Goal: Information Seeking & Learning: Learn about a topic

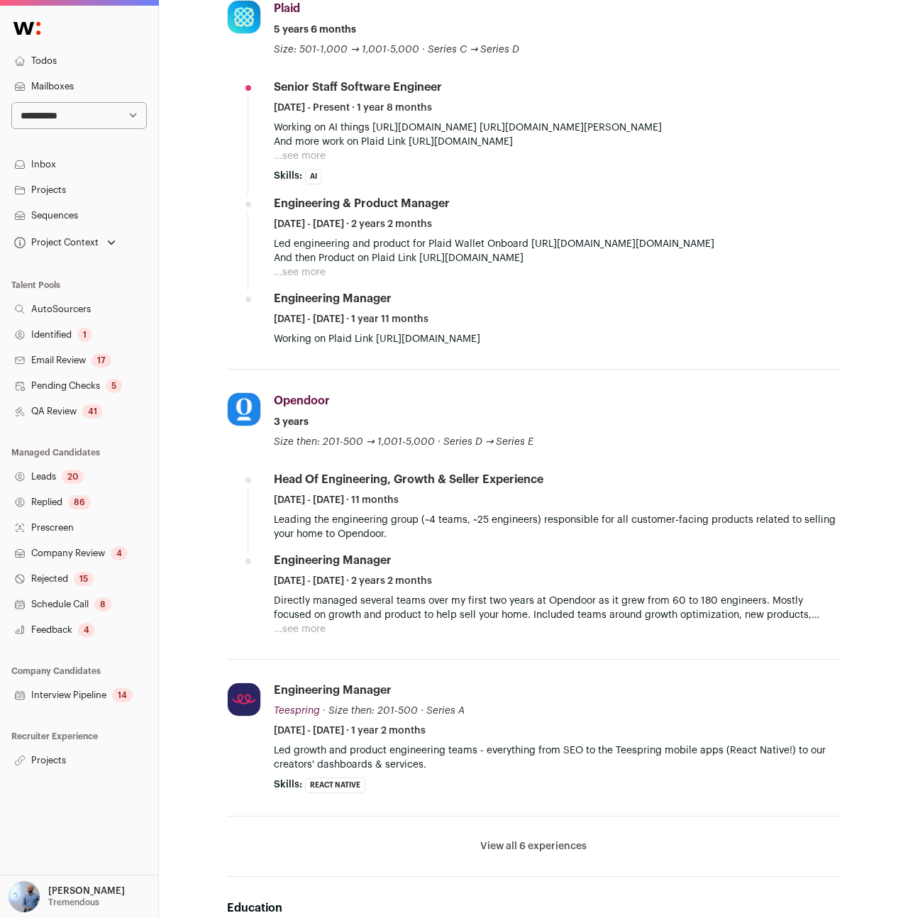
scroll to position [528, 0]
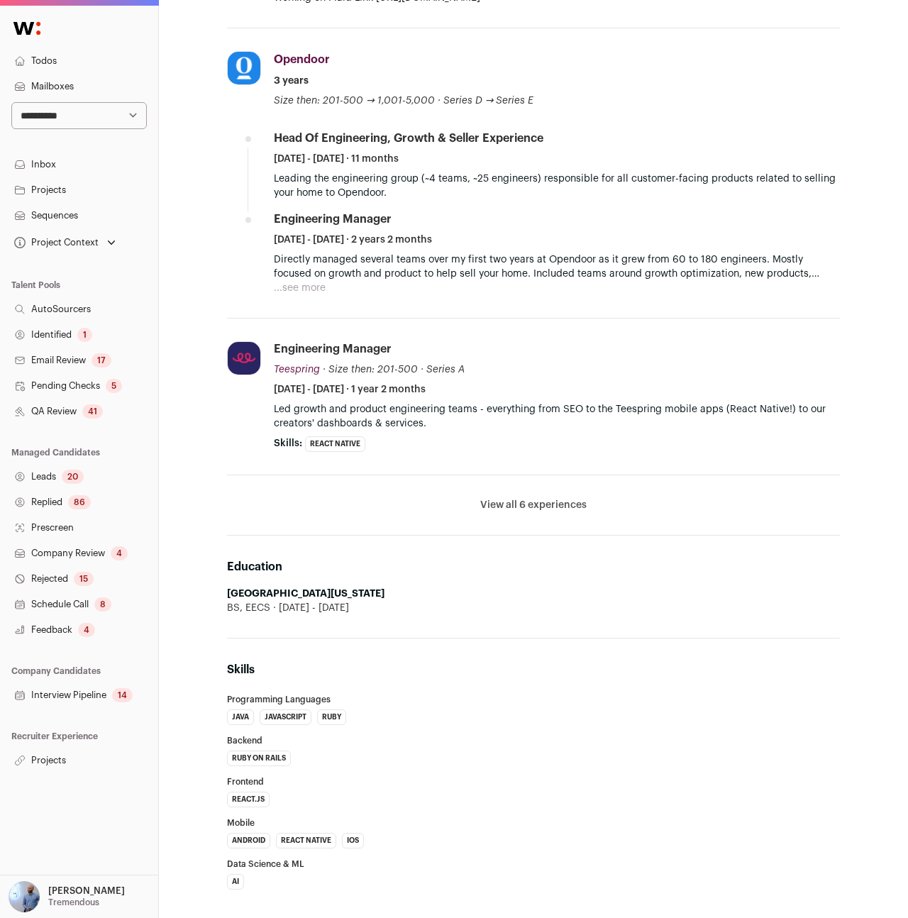
click at [520, 494] on li "View all 6 experiences View less" at bounding box center [533, 505] width 613 height 60
click at [513, 502] on button "View all 6 experiences" at bounding box center [533, 505] width 106 height 14
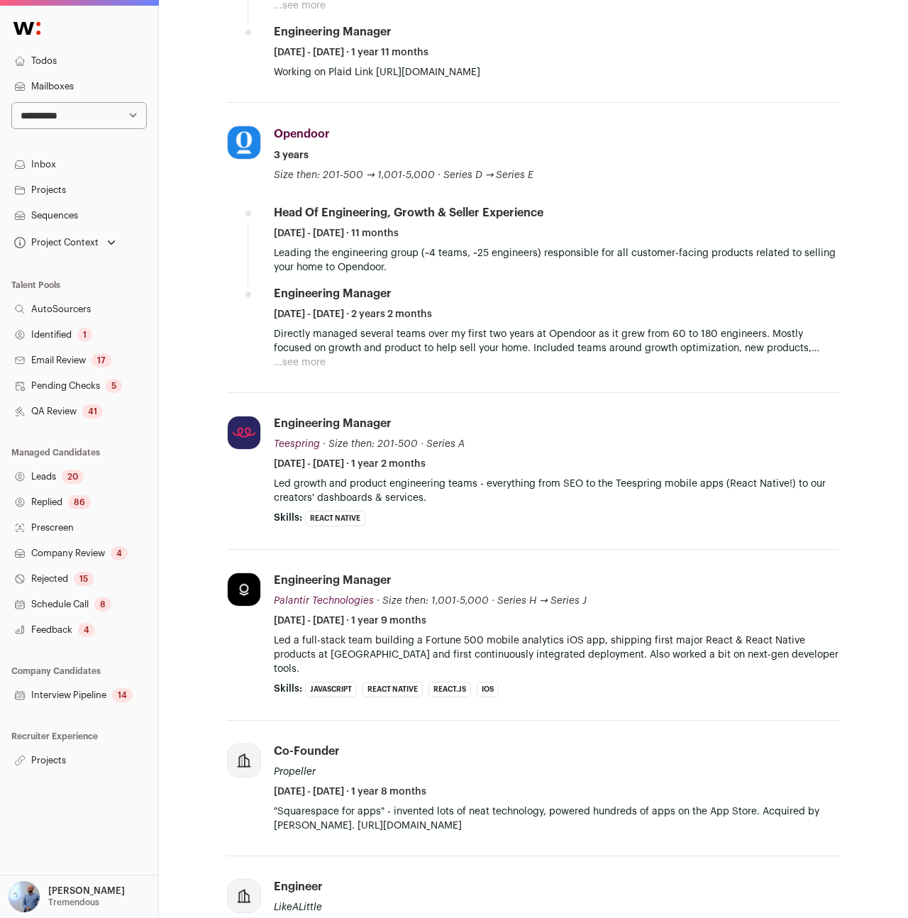
scroll to position [0, 0]
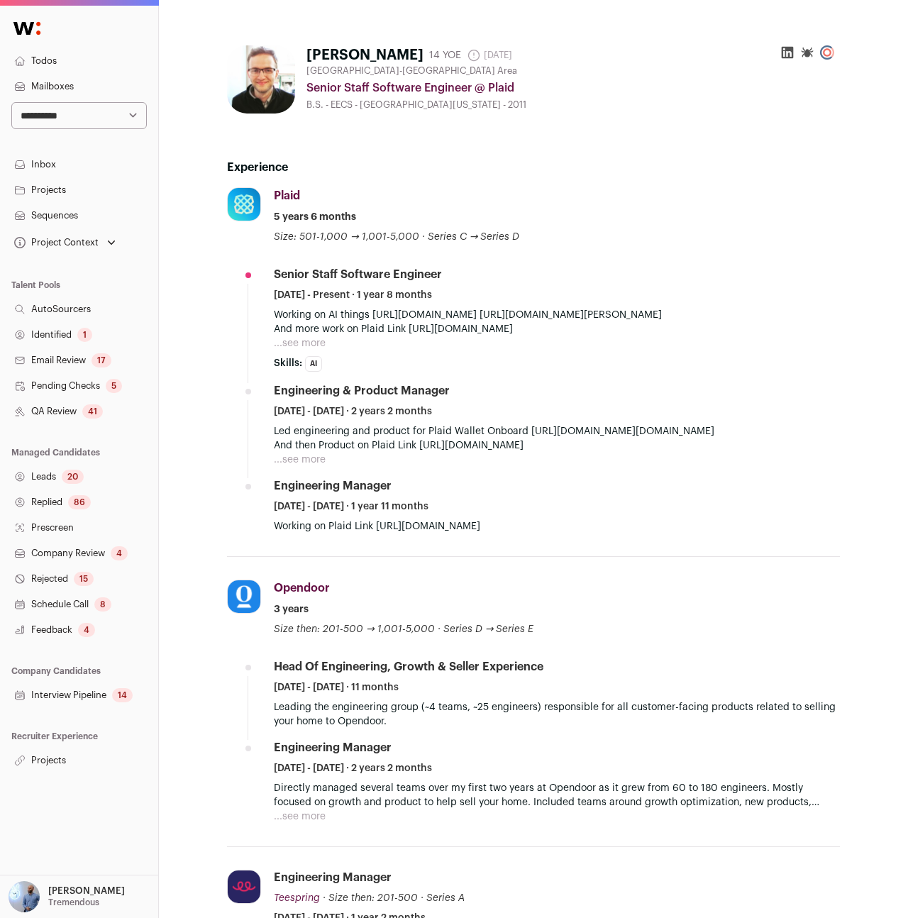
click at [272, 323] on li "Plaid plaid.com Add to company list Public / Private Private Valuation $6.1B Co…" at bounding box center [533, 371] width 613 height 369
drag, startPoint x: 374, startPoint y: 315, endPoint x: 723, endPoint y: 269, distance: 351.8
click at [723, 269] on li "Senior Staff Software Engineer March 2024 - Present · 1 year 8 months Working o…" at bounding box center [557, 319] width 566 height 105
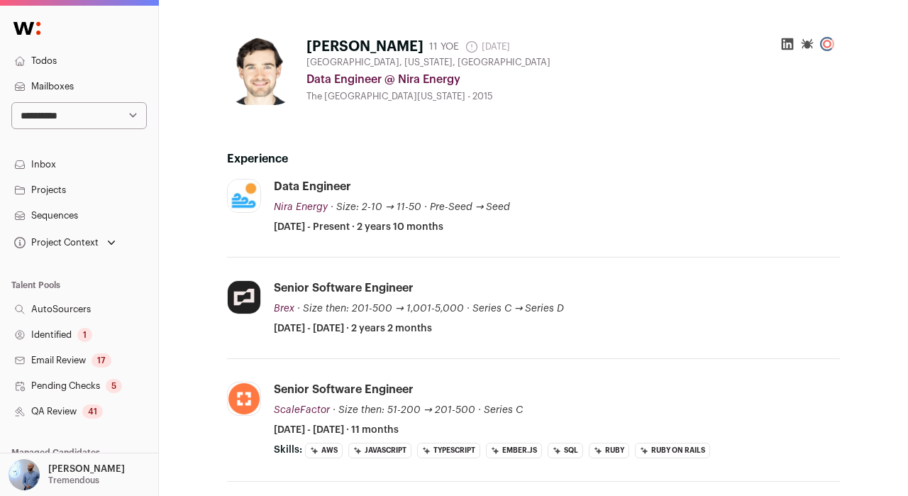
scroll to position [257, 0]
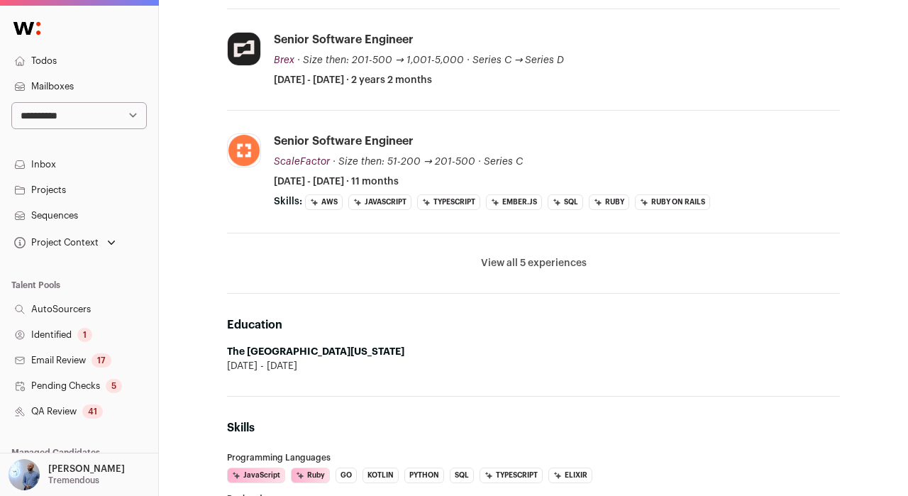
click at [519, 262] on button "View all 5 experiences" at bounding box center [534, 263] width 106 height 14
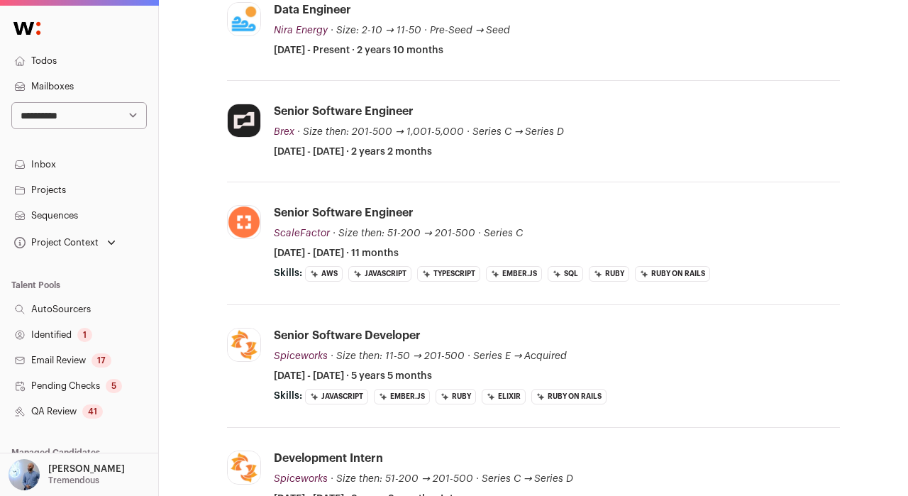
scroll to position [157, 0]
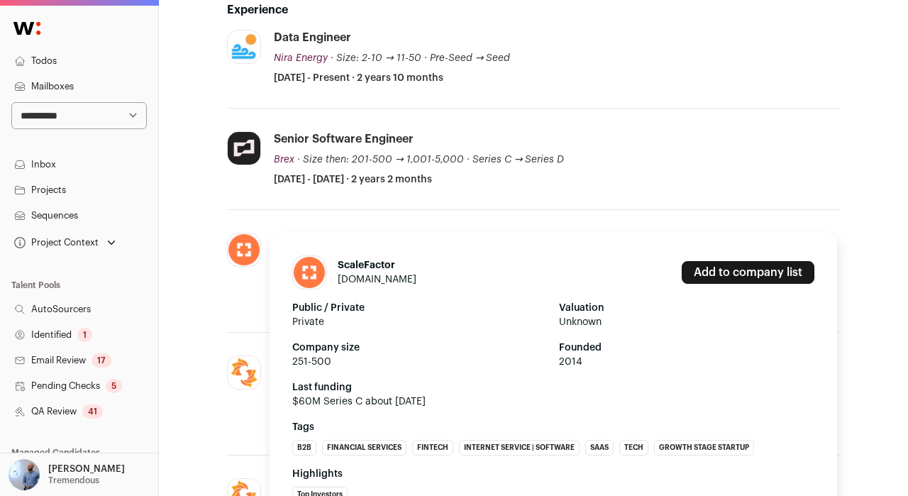
click at [392, 281] on link "scalefactor.com" at bounding box center [377, 279] width 79 height 10
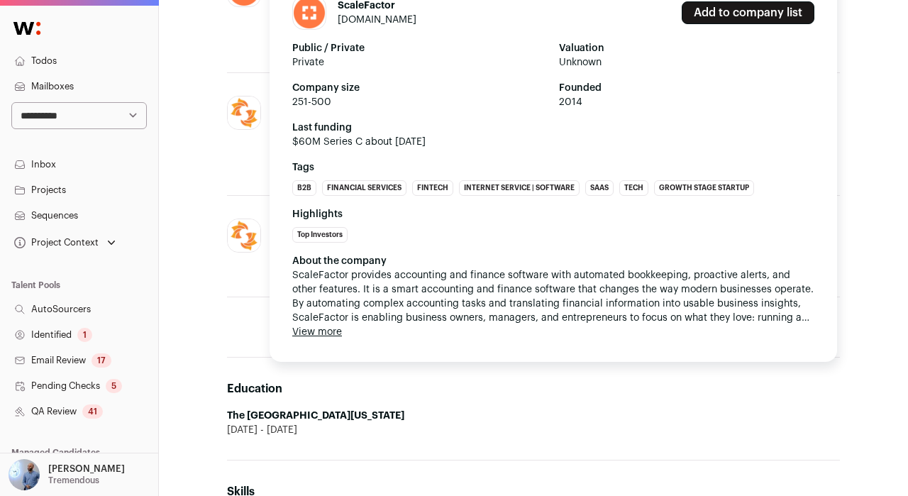
scroll to position [130, 0]
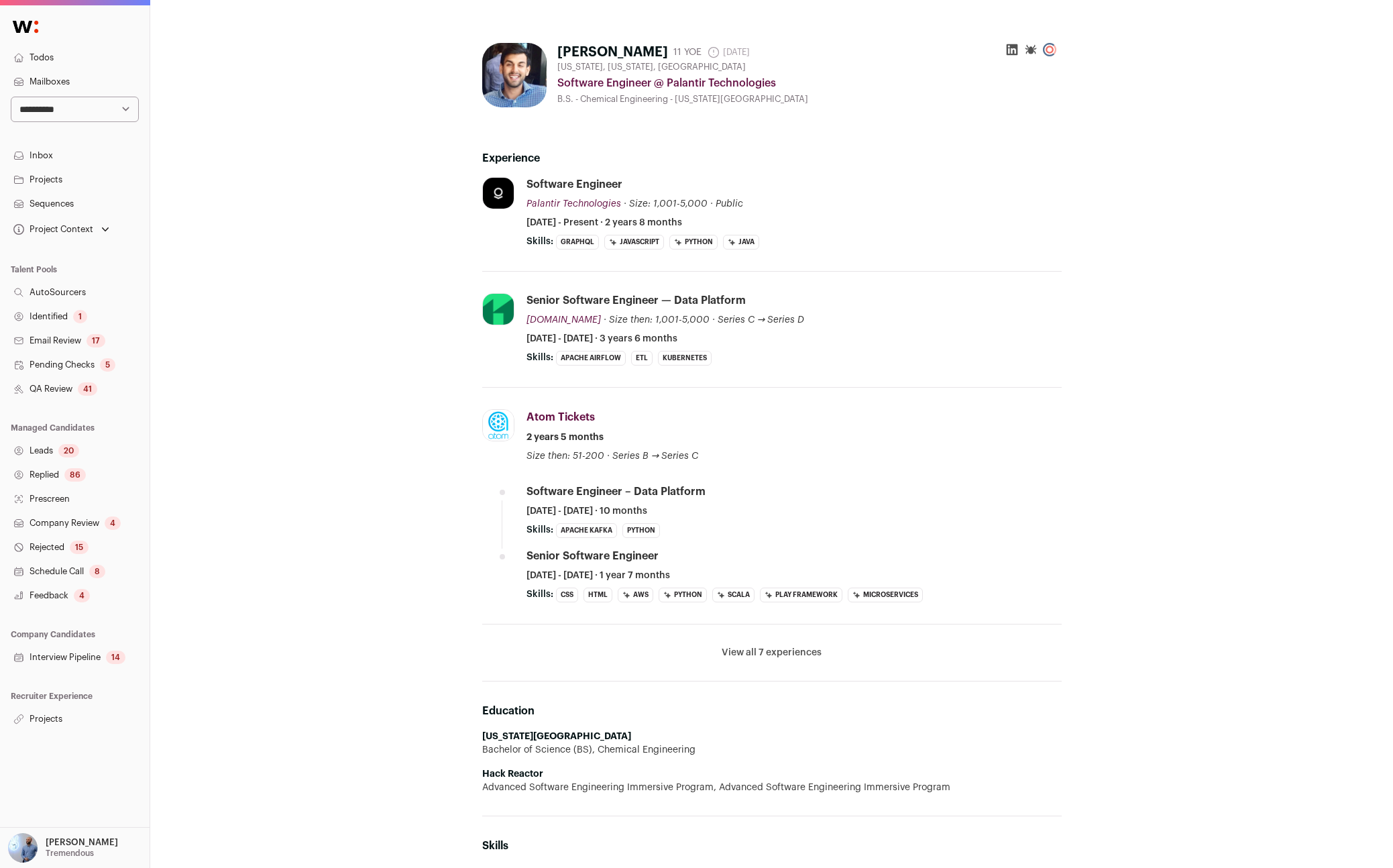
click at [766, 651] on button "View all 7 experiences" at bounding box center [772, 652] width 100 height 13
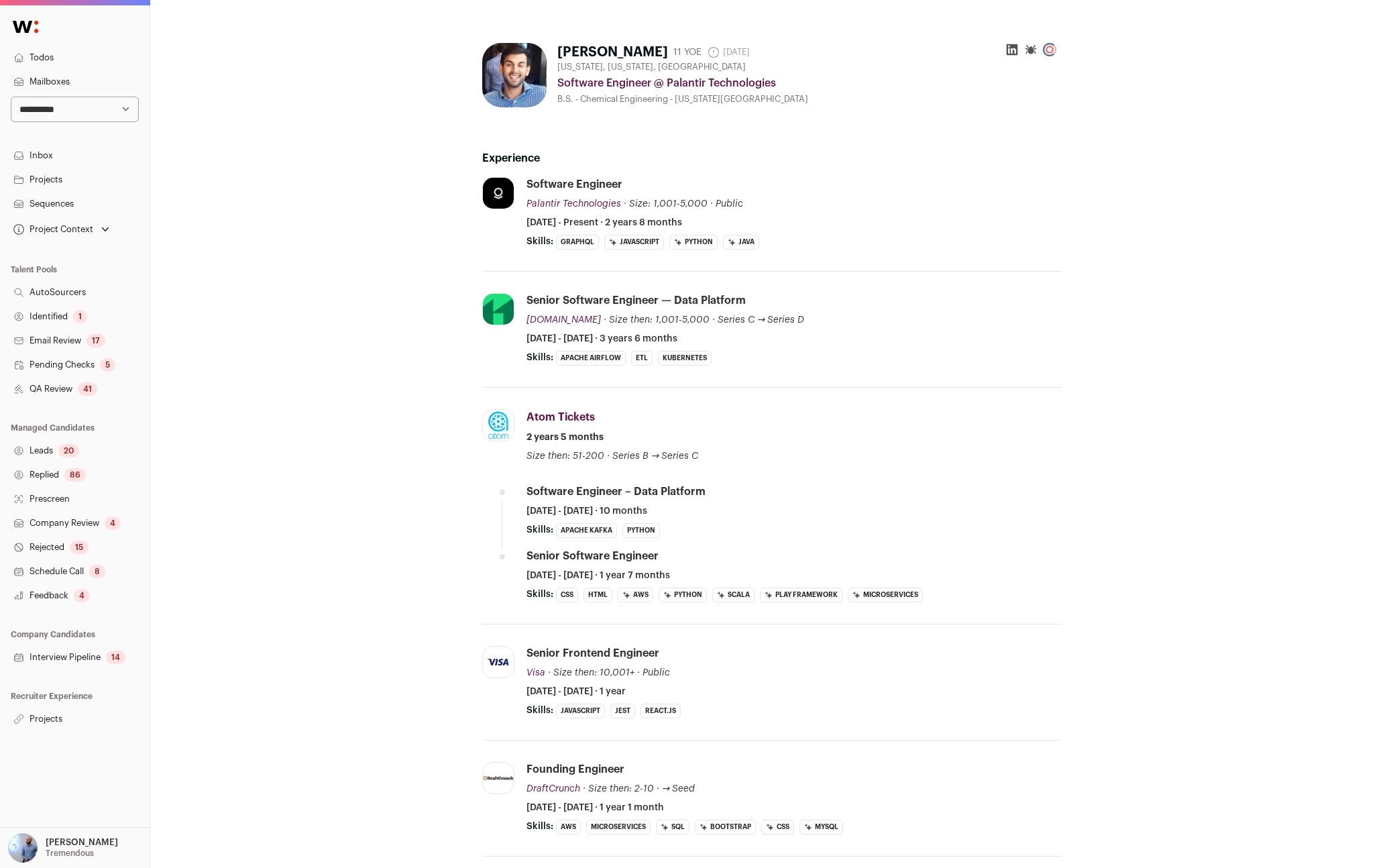
click at [894, 286] on li "Better.com better.com Add to company list Public / Private Public Company size …" at bounding box center [772, 329] width 580 height 116
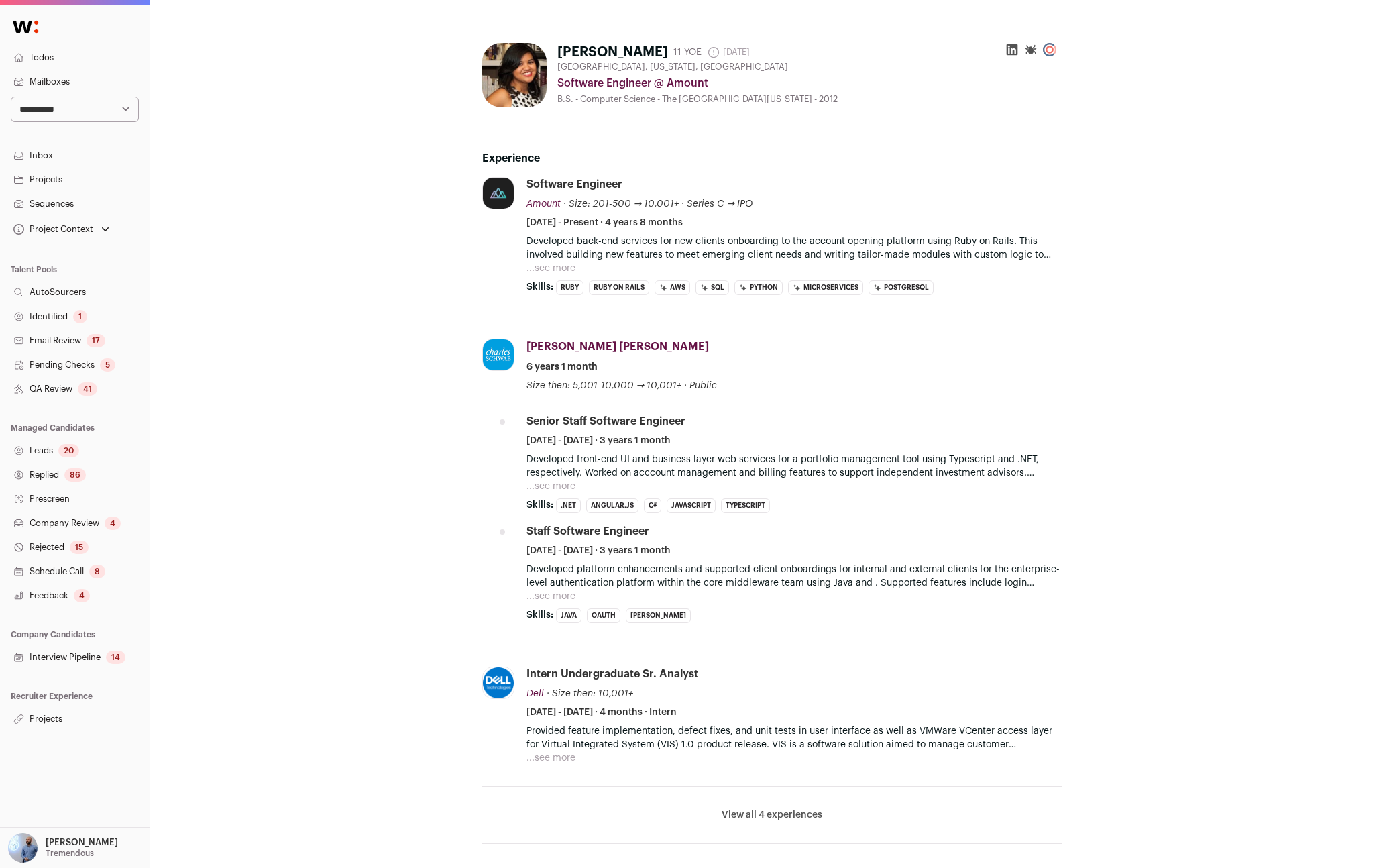
click at [613, 253] on p "Developed back-end services for new clients onboarding to the account opening p…" at bounding box center [794, 248] width 535 height 26
click at [613, 252] on p "Developed back-end services for new clients onboarding to the account opening p…" at bounding box center [794, 248] width 535 height 26
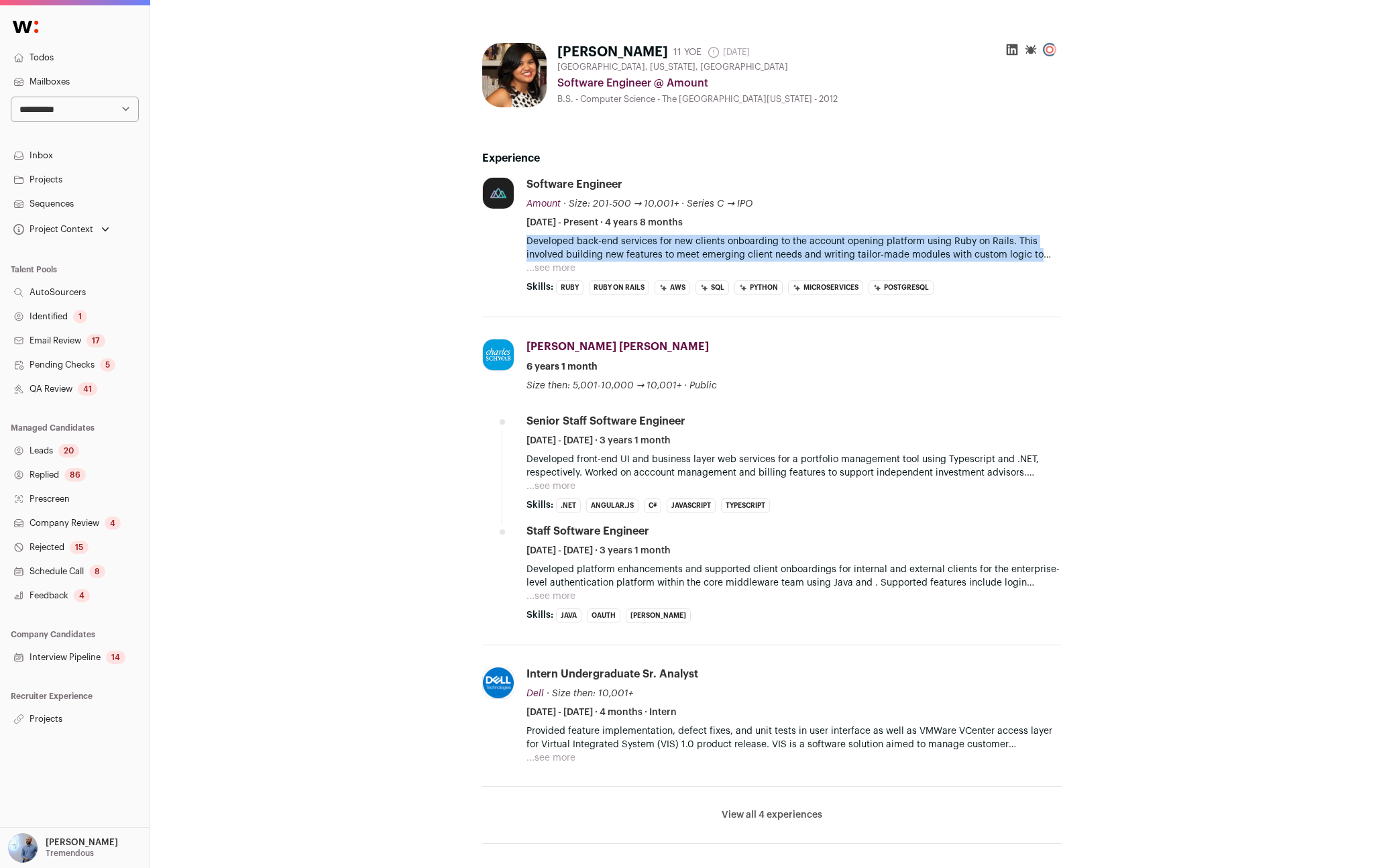
click at [613, 252] on p "Developed back-end services for new clients onboarding to the account opening p…" at bounding box center [794, 248] width 535 height 26
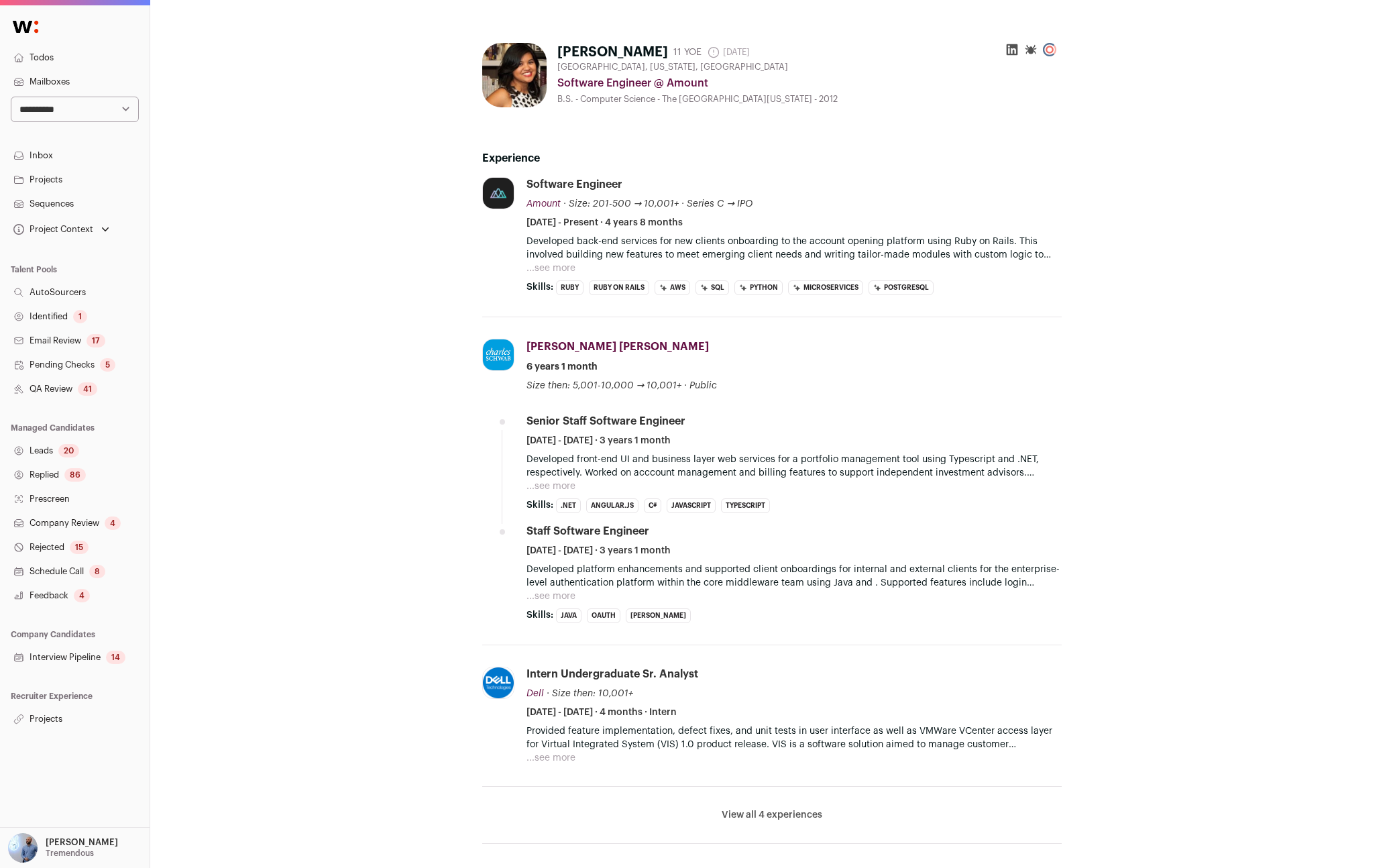
click at [387, 235] on div "Alyssa Wan 11 YOE 2 days ago Admin only. The last time the profile was scraped.…" at bounding box center [772, 686] width 805 height 1310
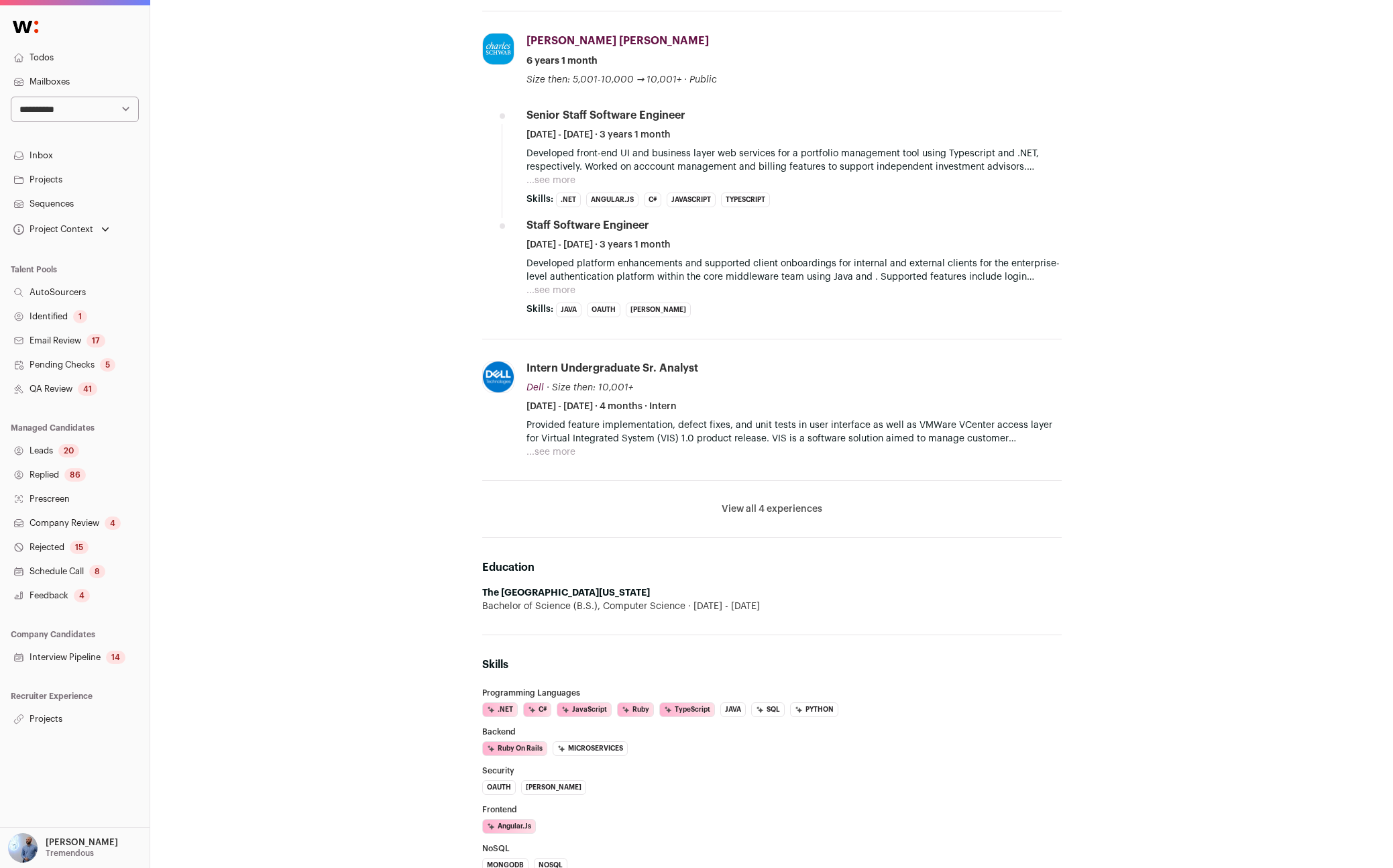
click at [767, 512] on button "View all 4 experiences" at bounding box center [772, 509] width 100 height 13
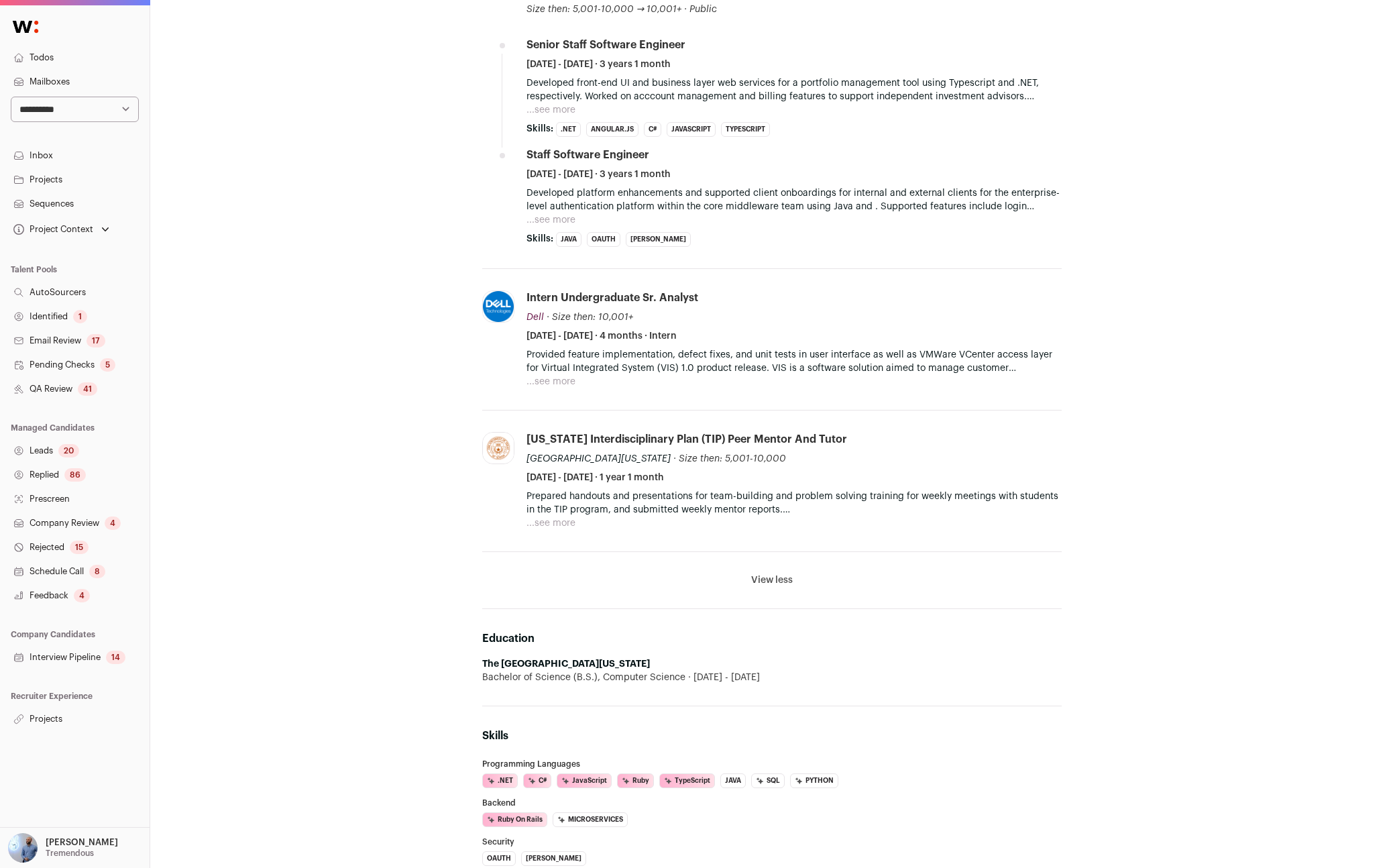
scroll to position [0, 0]
